Goal: Navigation & Orientation: Find specific page/section

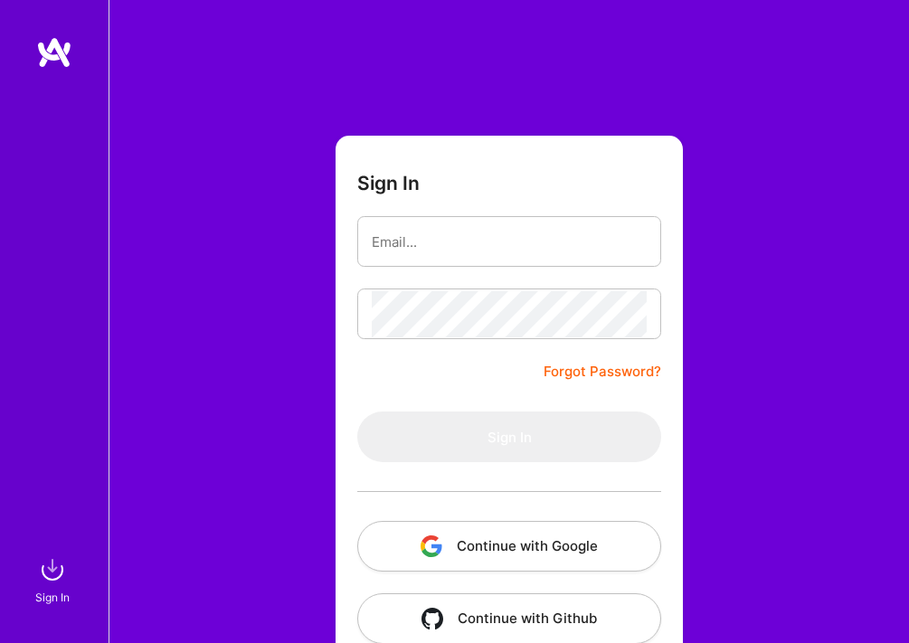
click at [807, 195] on div "Sign In Forgot Password? Sign In Continue with Google Continue with Github" at bounding box center [509, 339] width 801 height 679
click at [609, 228] on input "email" at bounding box center [509, 242] width 275 height 46
type input "[EMAIL_ADDRESS][DOMAIN_NAME]"
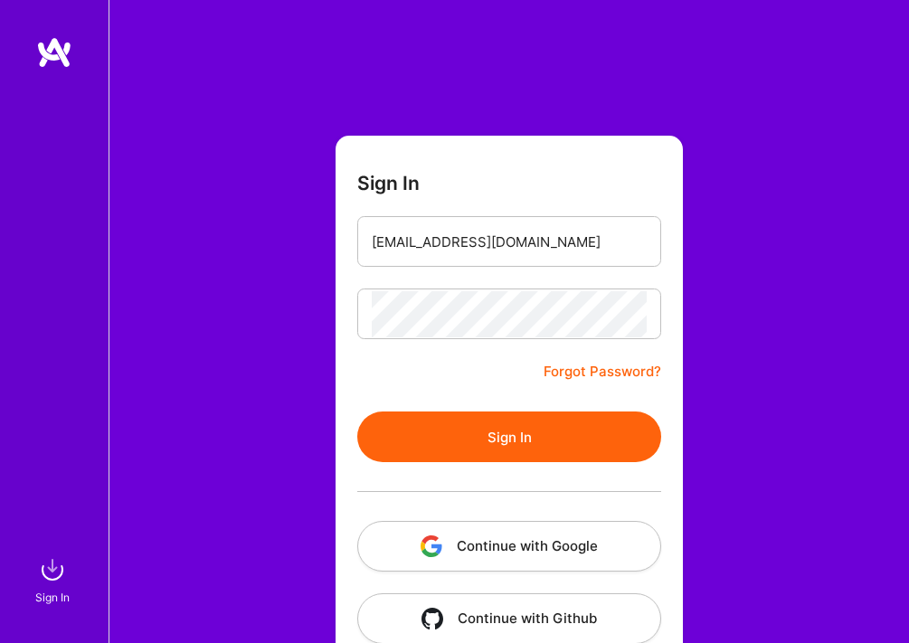
click at [538, 425] on button "Sign In" at bounding box center [509, 437] width 304 height 51
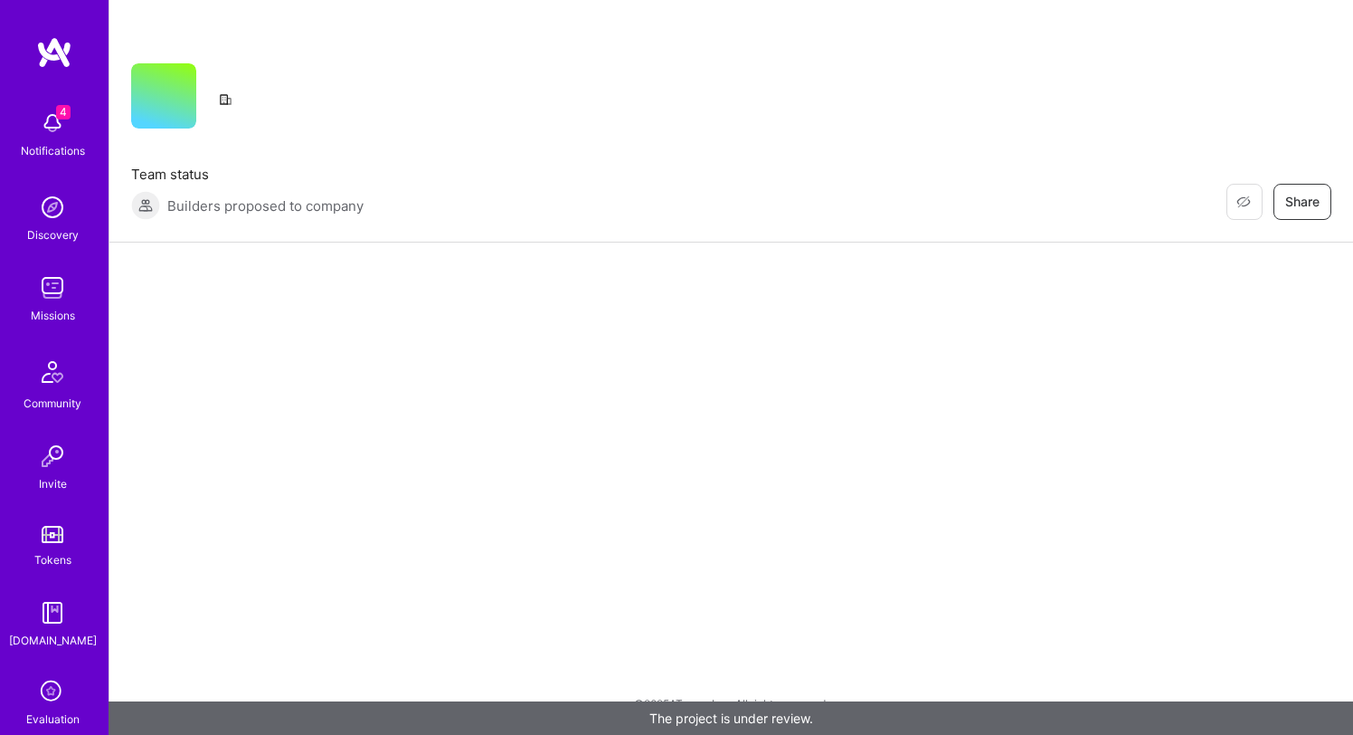
click at [53, 125] on img at bounding box center [52, 123] width 36 height 36
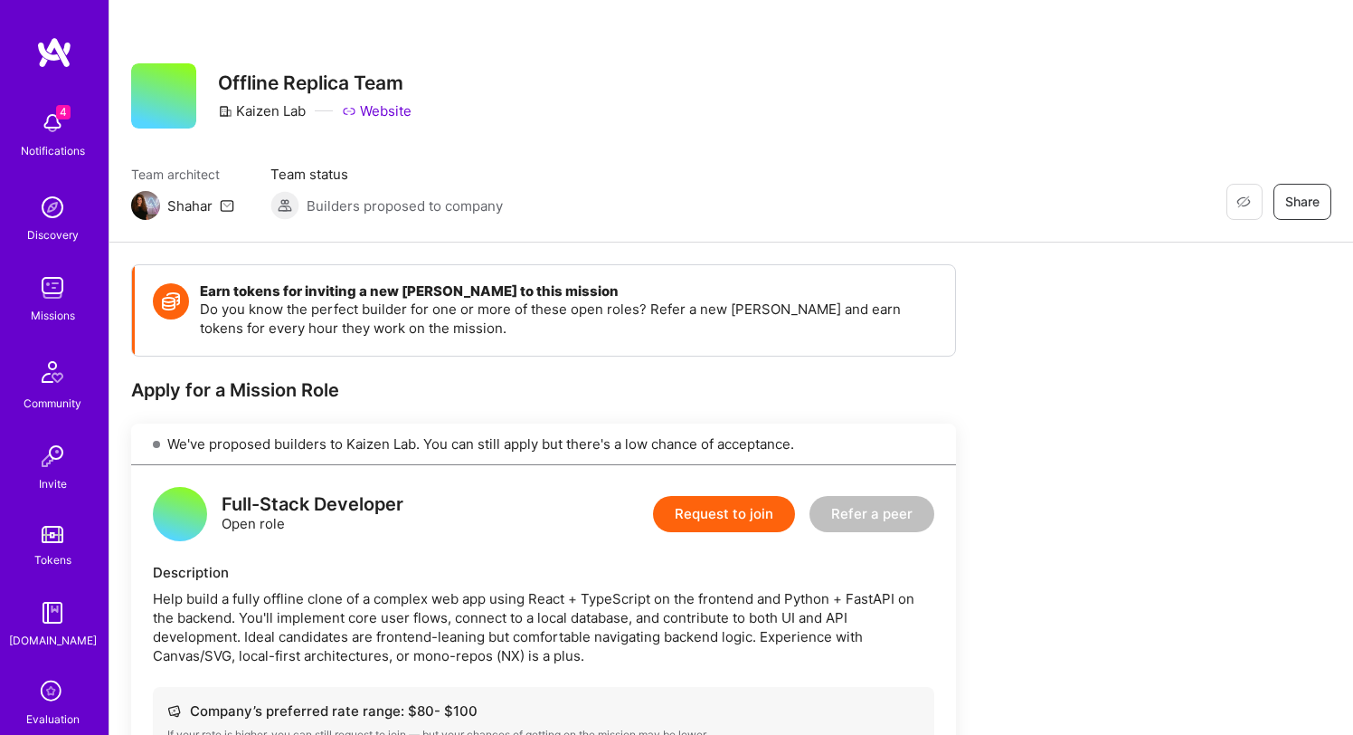
click at [50, 122] on div "4 Notifications Discovery Missions Community Invite Tokens [DOMAIN_NAME] Evalua…" at bounding box center [54, 414] width 109 height 627
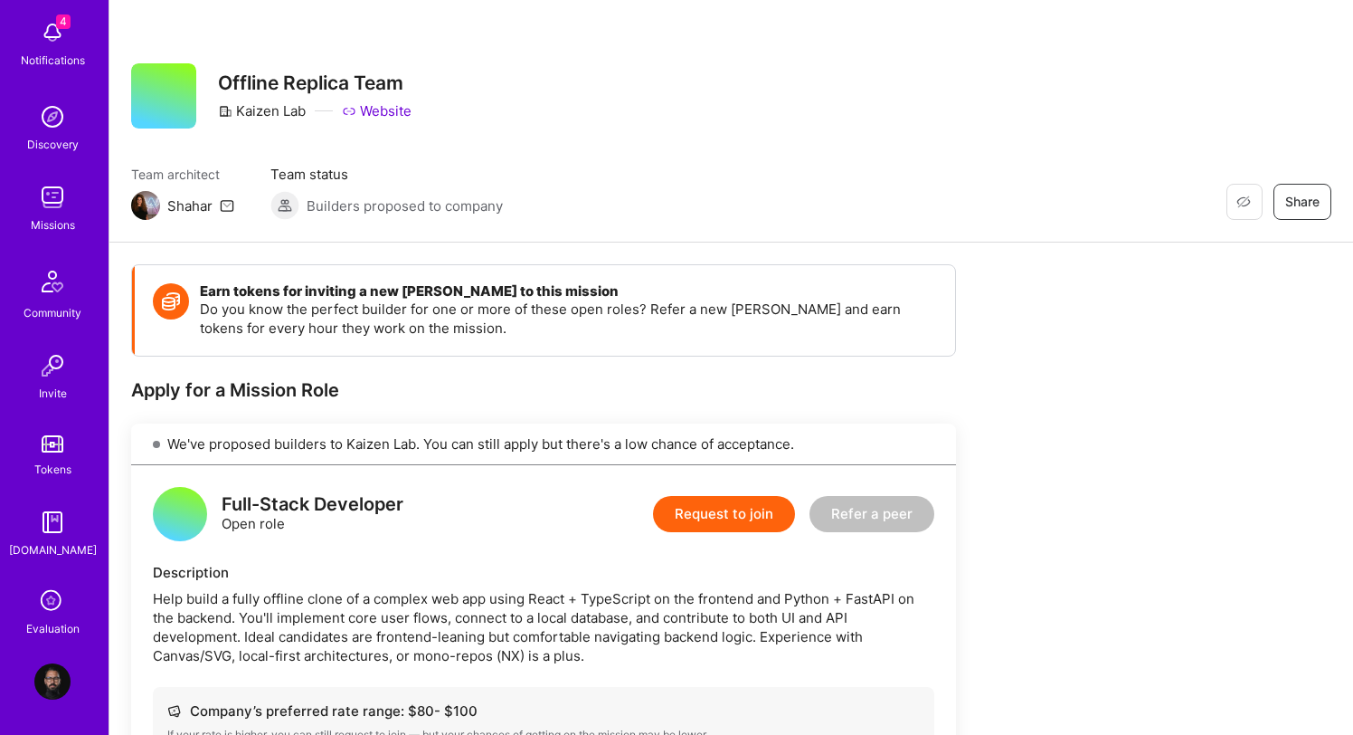
click at [47, 642] on img at bounding box center [52, 681] width 36 height 36
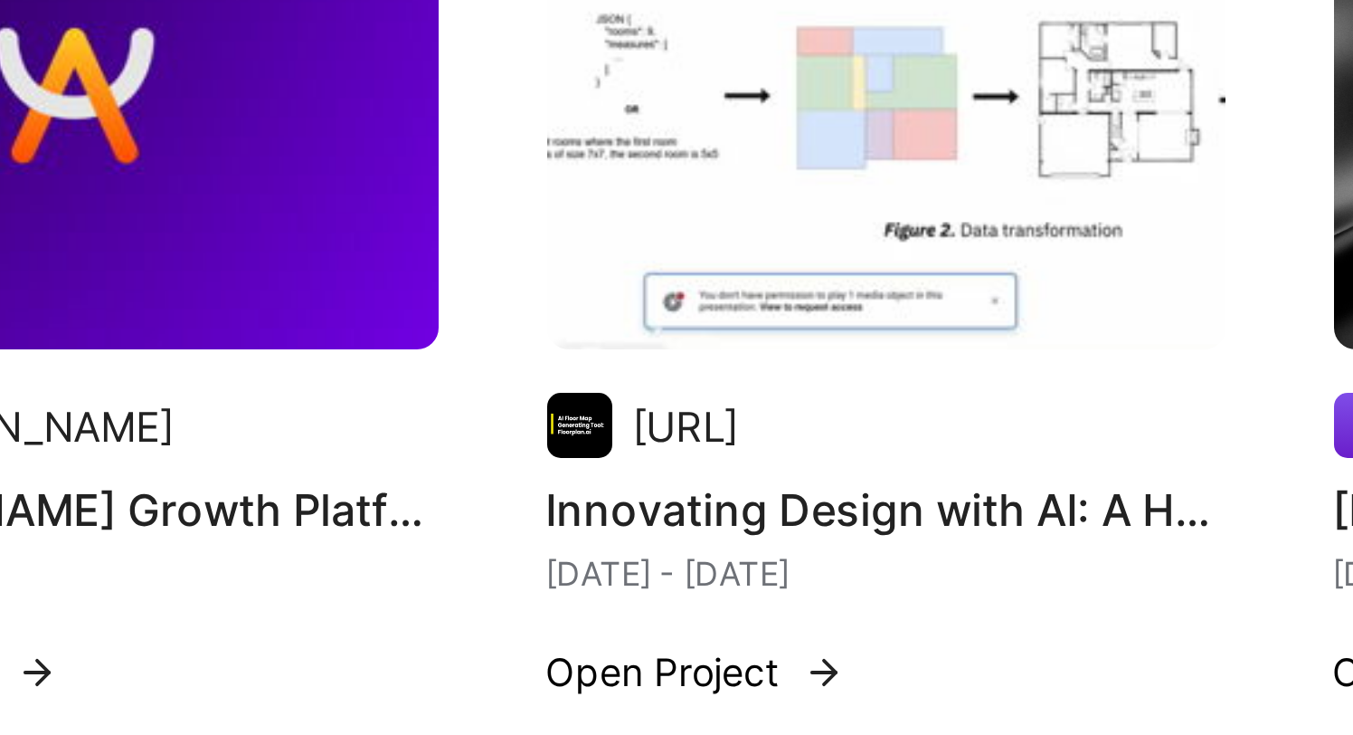
scroll to position [1747, 0]
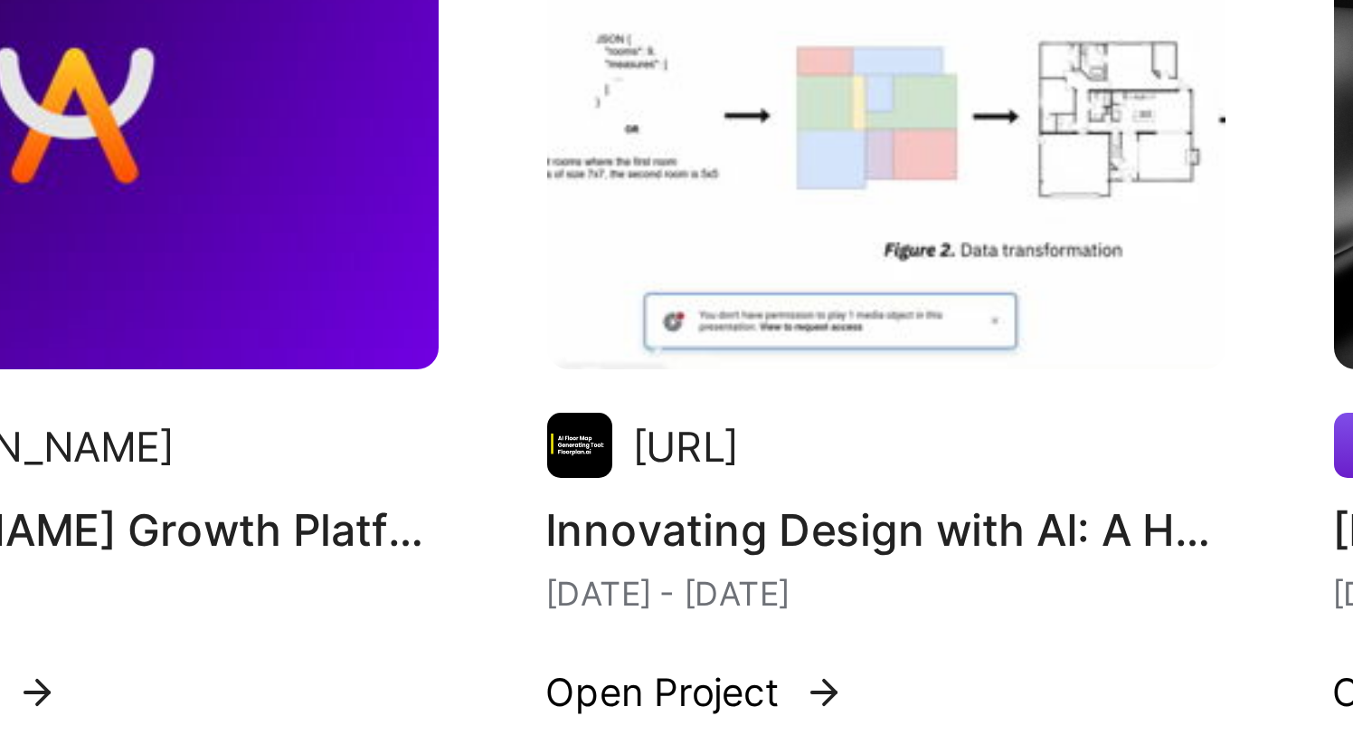
click at [830, 149] on img at bounding box center [833, 149] width 22 height 22
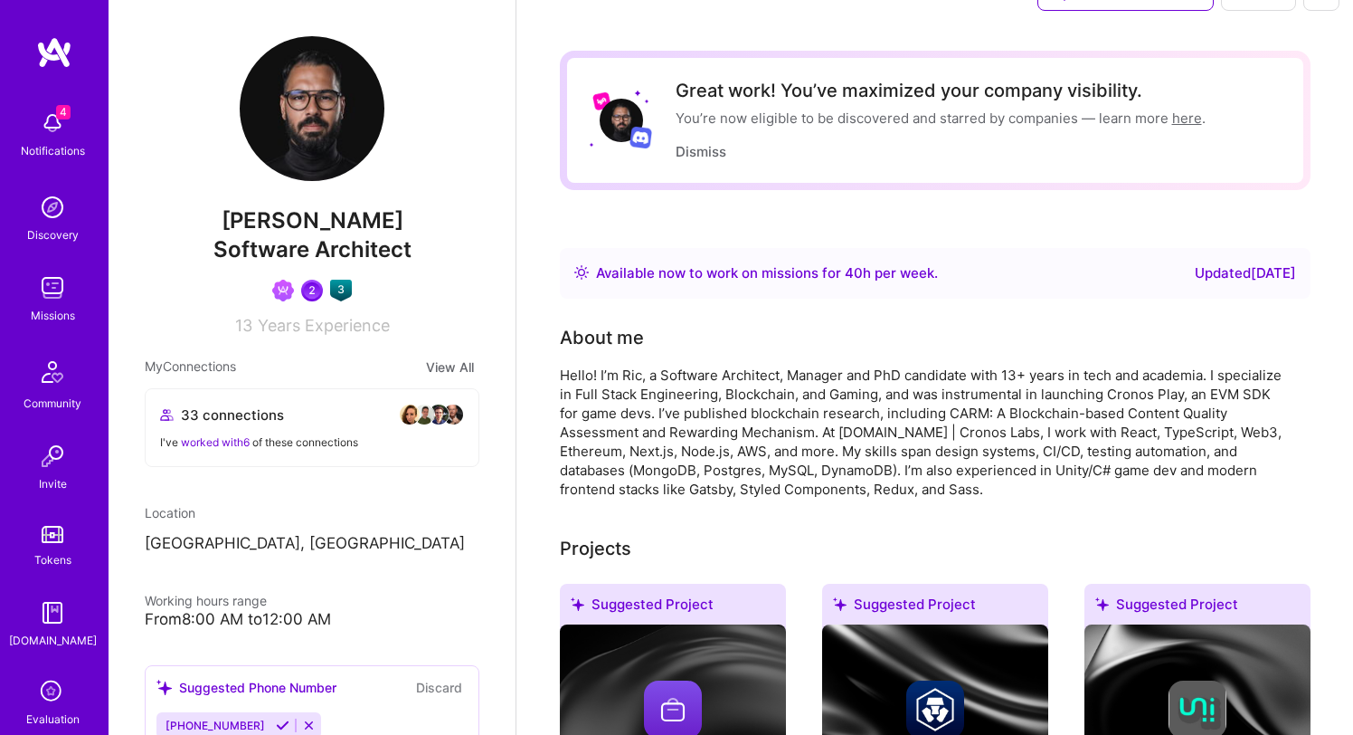
scroll to position [0, 0]
